Goal: Task Accomplishment & Management: Manage account settings

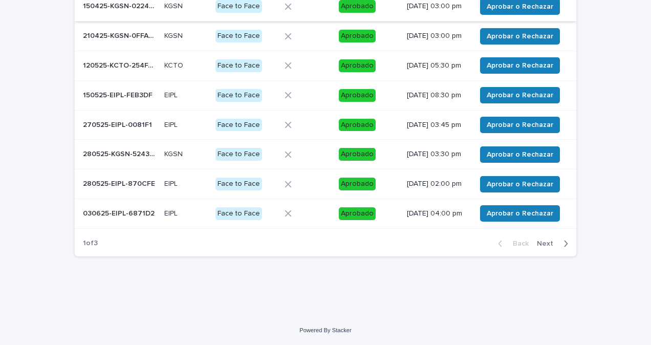
scroll to position [233, 0]
click at [559, 245] on div "button" at bounding box center [563, 243] width 9 height 9
click at [564, 245] on icon "button" at bounding box center [566, 243] width 4 height 6
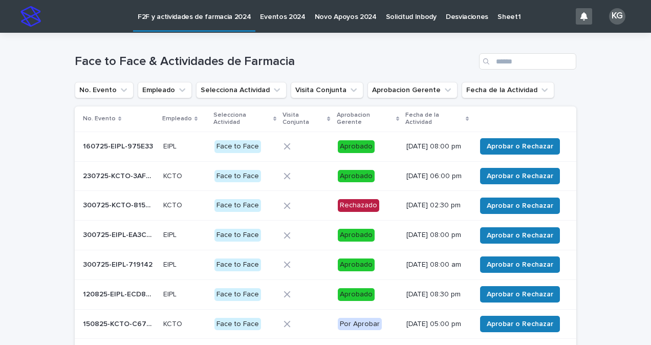
scroll to position [131, 0]
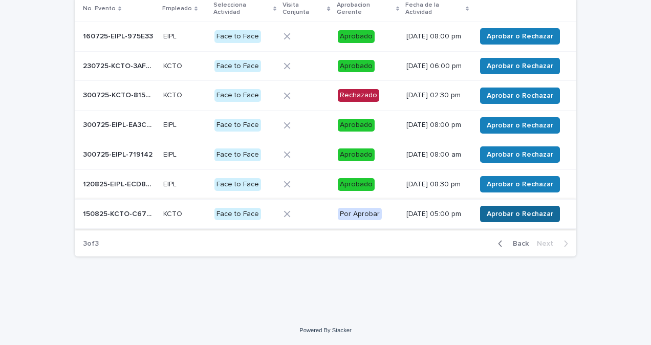
click at [510, 214] on span "Aprobar o Rechazar" at bounding box center [519, 214] width 66 height 10
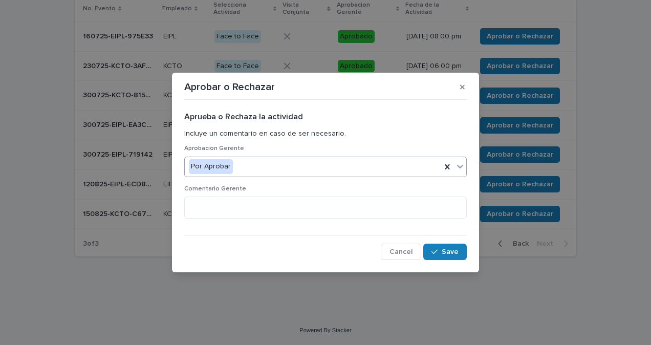
click at [459, 171] on div at bounding box center [460, 166] width 12 height 18
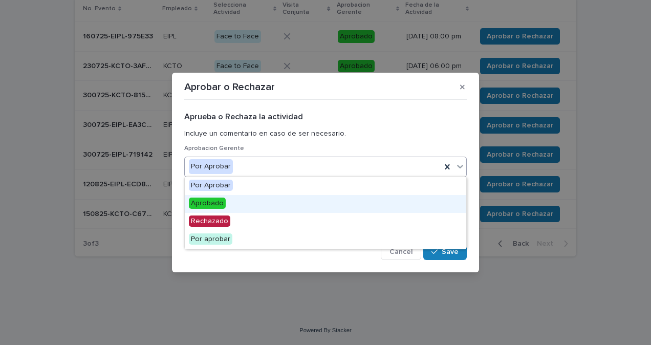
click at [218, 204] on span "Aprobado" at bounding box center [207, 202] width 37 height 11
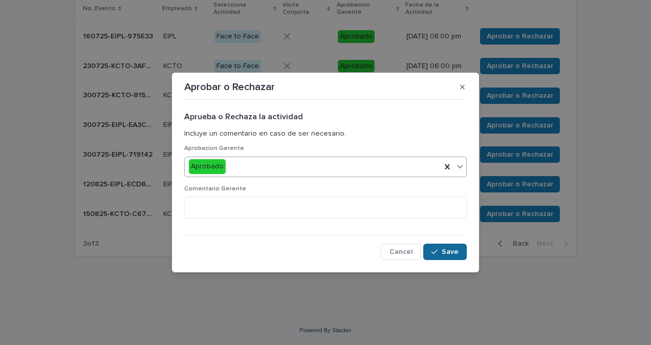
click at [454, 251] on span "Save" at bounding box center [449, 251] width 17 height 7
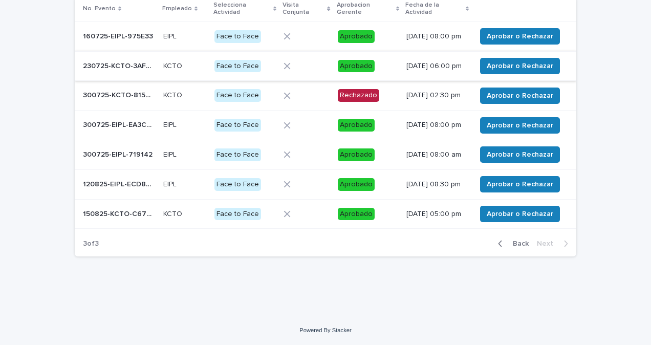
scroll to position [0, 0]
